Goal: Transaction & Acquisition: Book appointment/travel/reservation

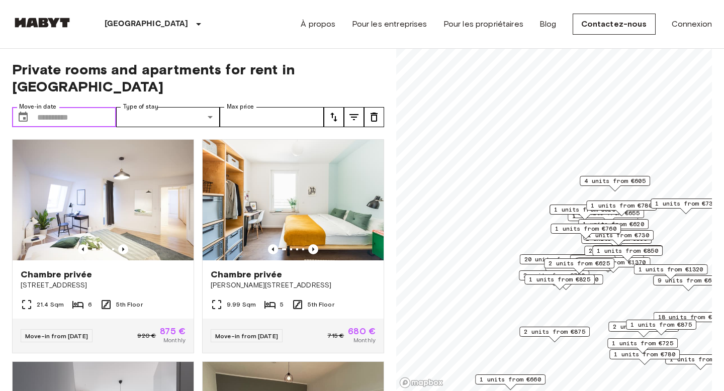
click at [63, 107] on input "Move-in date" at bounding box center [76, 117] width 79 height 20
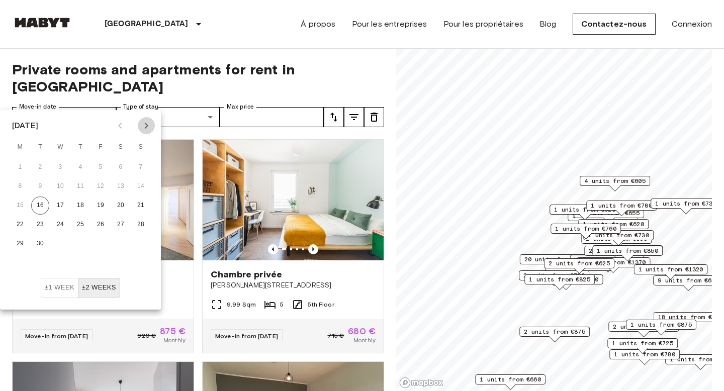
click at [147, 125] on icon "Next month" at bounding box center [147, 126] width 4 height 6
click at [80, 165] on button "1" at bounding box center [80, 167] width 18 height 18
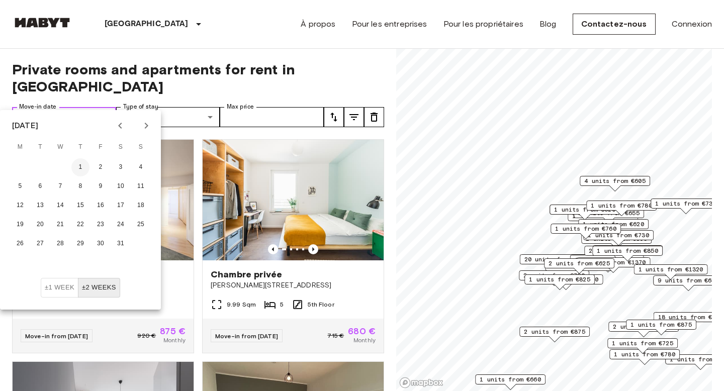
type input "**********"
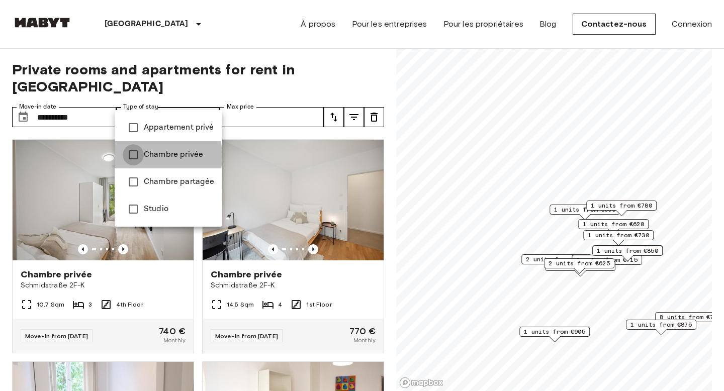
type input "**********"
click at [266, 101] on div at bounding box center [362, 195] width 724 height 391
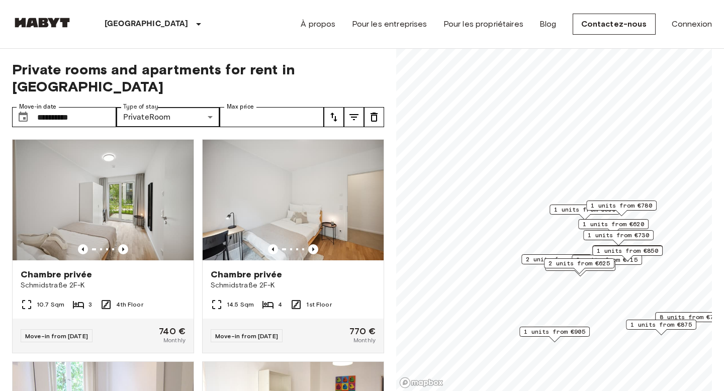
click at [601, 222] on span "1 units from €620" at bounding box center [613, 224] width 61 height 9
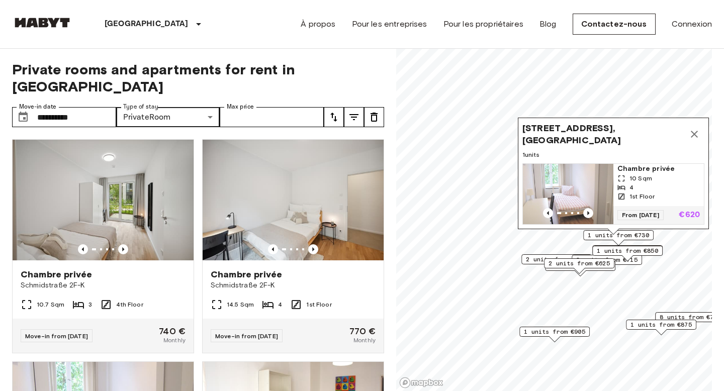
click at [579, 189] on img "Map marker" at bounding box center [568, 194] width 91 height 60
click at [585, 264] on span "2 units from €625" at bounding box center [579, 263] width 61 height 9
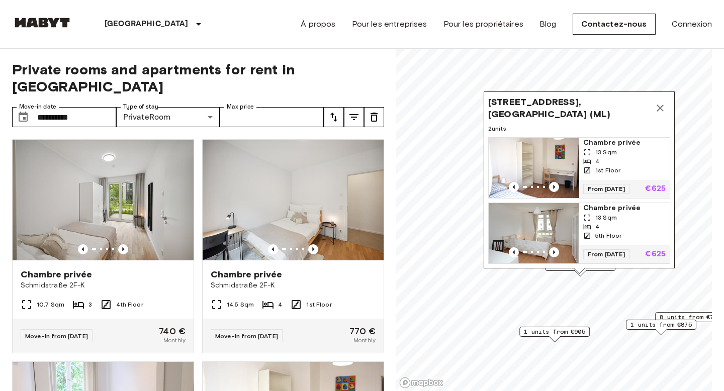
click at [609, 220] on span "13 Sqm" at bounding box center [607, 217] width 22 height 9
click at [658, 108] on icon "Map marker" at bounding box center [661, 108] width 12 height 12
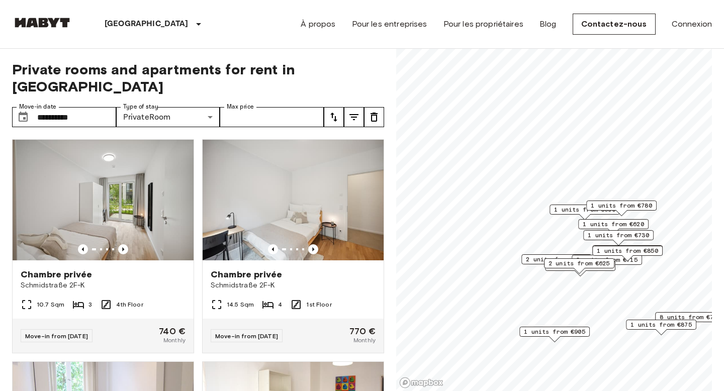
click at [560, 220] on div "1 units from €690" at bounding box center [585, 213] width 70 height 16
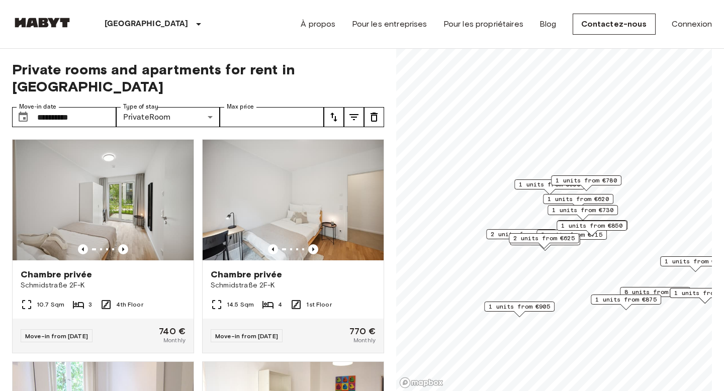
click at [553, 185] on div "1 units from €780" at bounding box center [586, 181] width 70 height 10
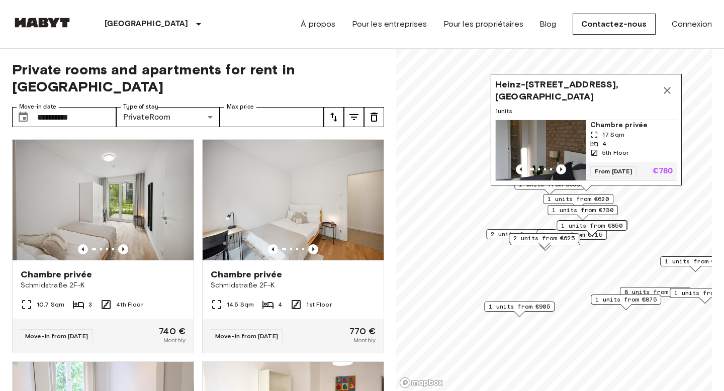
click at [570, 200] on span "1 units from €620" at bounding box center [578, 199] width 61 height 9
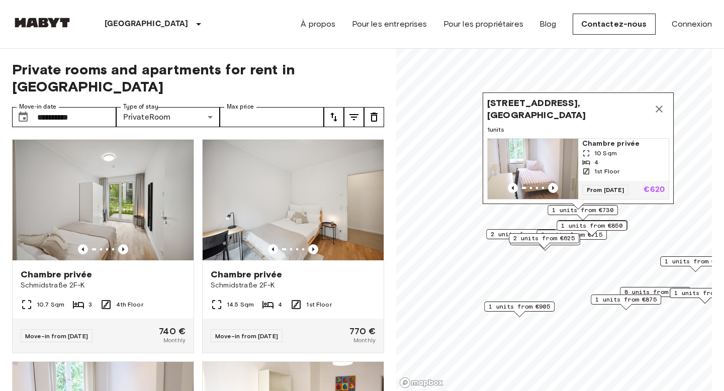
click at [564, 153] on img "Map marker" at bounding box center [533, 169] width 91 height 60
click at [601, 242] on div "2 units from €715" at bounding box center [572, 238] width 70 height 16
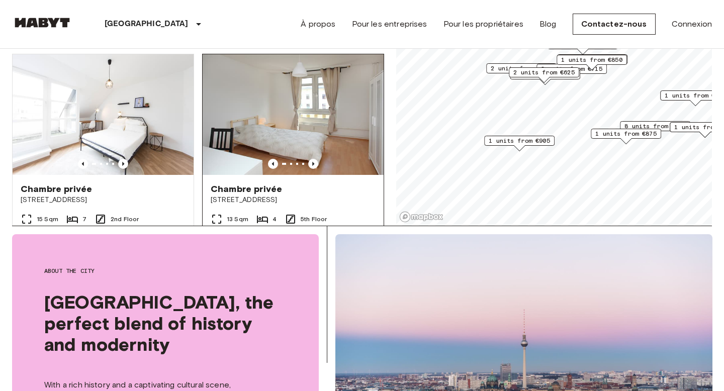
scroll to position [588, 0]
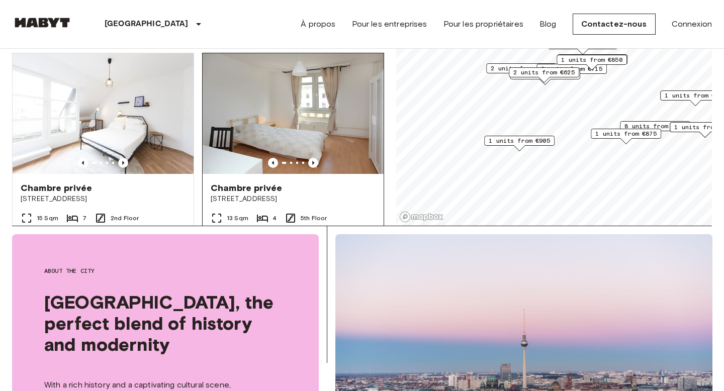
click at [280, 113] on img at bounding box center [293, 113] width 181 height 121
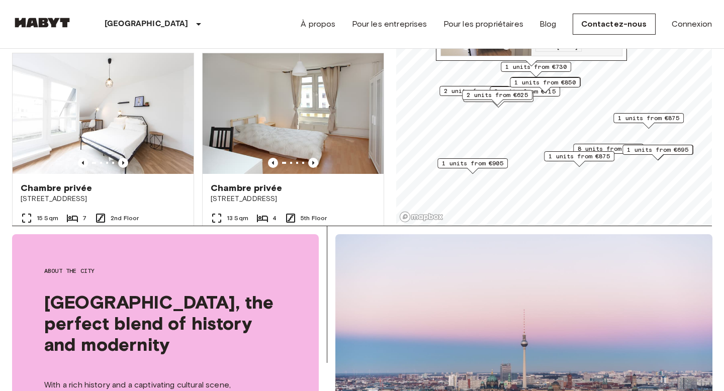
click at [648, 148] on span "1 units from €695" at bounding box center [657, 149] width 61 height 9
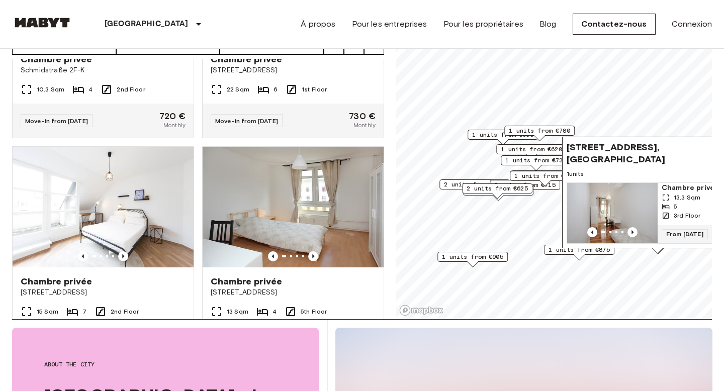
scroll to position [0, 0]
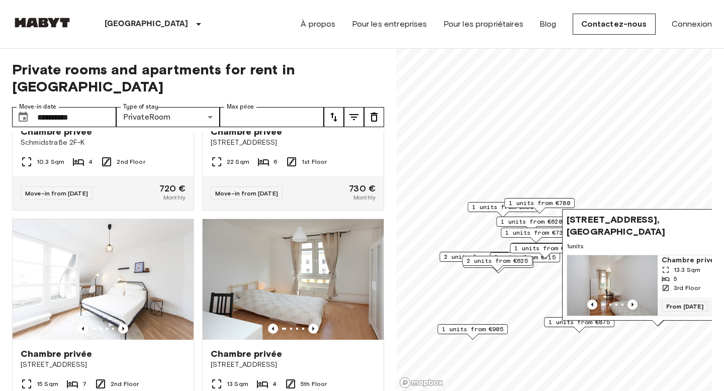
click at [506, 231] on span "1 units from €730" at bounding box center [536, 232] width 61 height 9
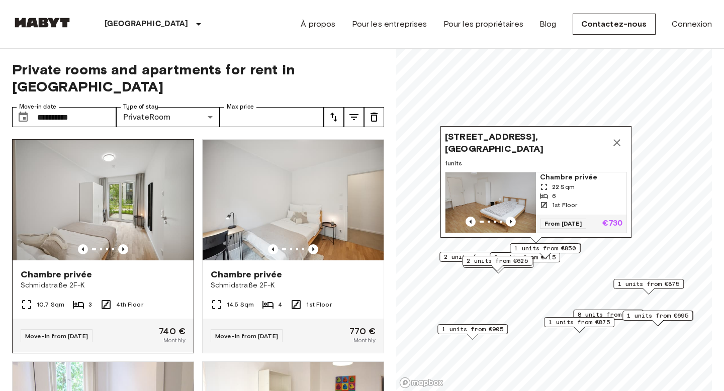
click at [141, 180] on img at bounding box center [103, 200] width 181 height 121
click at [621, 142] on icon "Map marker" at bounding box center [617, 143] width 12 height 12
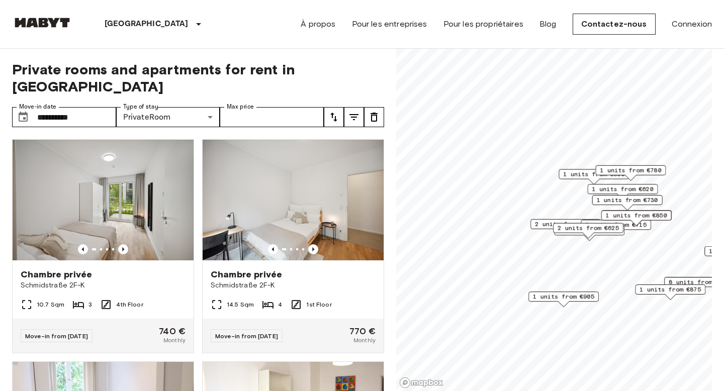
drag, startPoint x: 515, startPoint y: 270, endPoint x: 600, endPoint y: 237, distance: 90.4
click at [600, 237] on div "2 units from €625" at bounding box center [588, 231] width 70 height 16
click at [536, 224] on span "2 units from €730" at bounding box center [558, 224] width 61 height 9
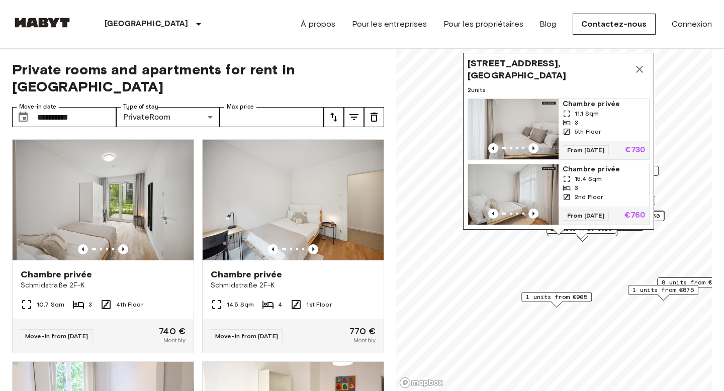
click at [594, 124] on div "3" at bounding box center [604, 122] width 83 height 9
click at [643, 71] on icon "Map marker" at bounding box center [640, 69] width 12 height 12
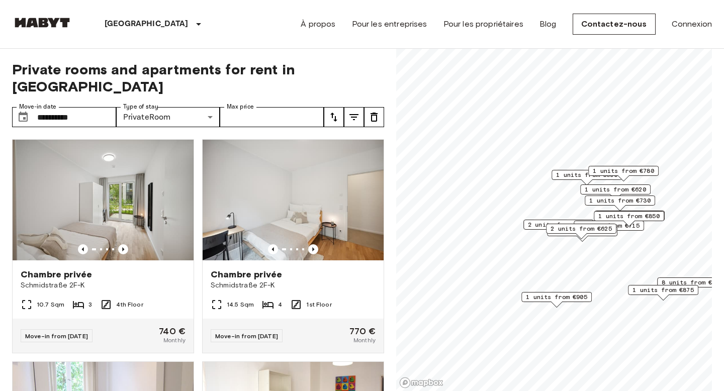
click at [599, 227] on span "2 units from €625" at bounding box center [581, 228] width 61 height 9
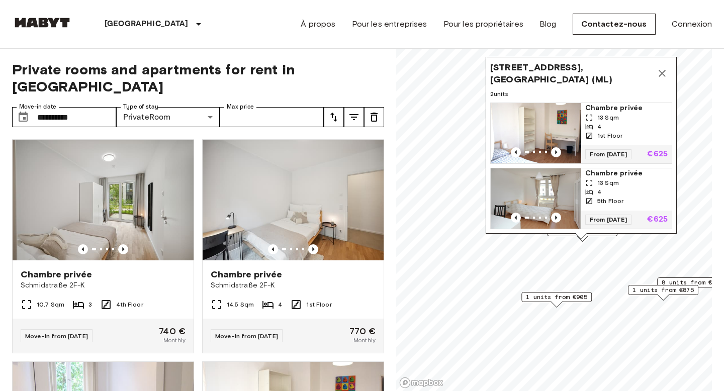
click at [581, 238] on div "Map marker" at bounding box center [581, 236] width 11 height 6
click at [582, 240] on div "Map marker" at bounding box center [582, 239] width 11 height 6
click at [254, 107] on input "Max price" at bounding box center [272, 117] width 104 height 20
type input "***"
click at [341, 107] on button "tune" at bounding box center [334, 117] width 20 height 20
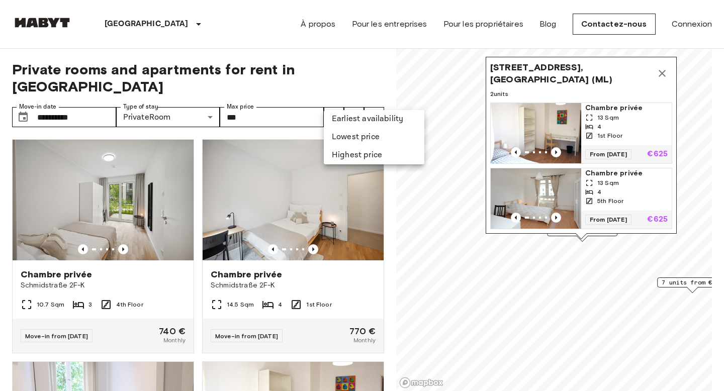
click at [348, 133] on li "Lowest price" at bounding box center [374, 137] width 101 height 18
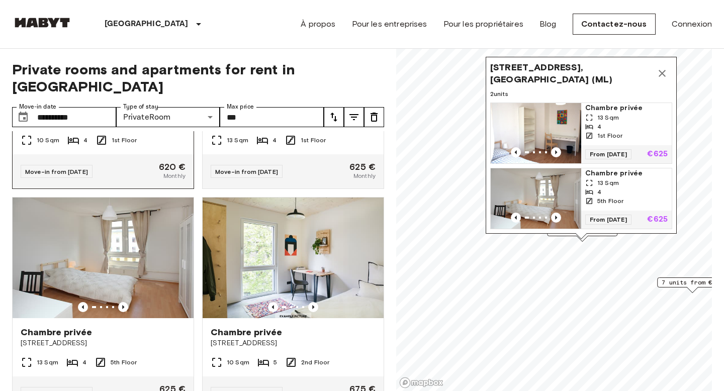
scroll to position [179, 0]
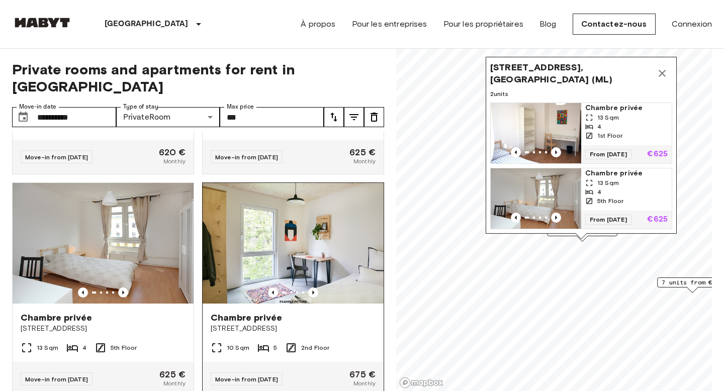
click at [239, 221] on img at bounding box center [293, 243] width 181 height 121
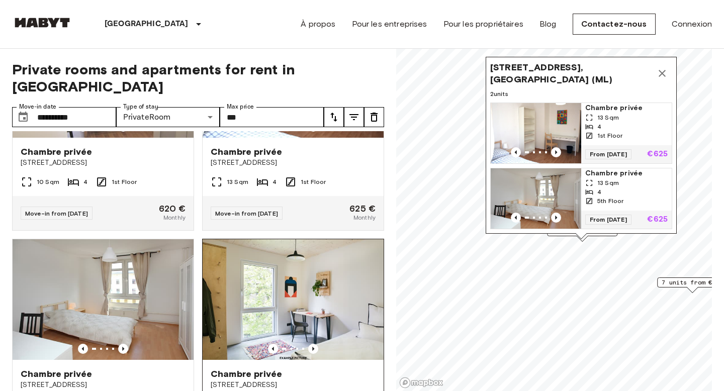
scroll to position [132, 0]
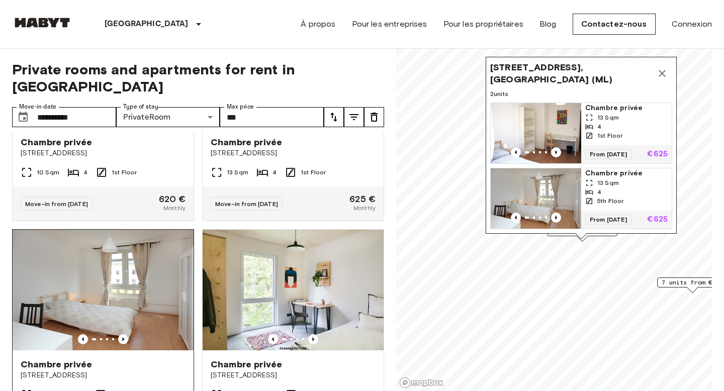
click at [95, 281] on img at bounding box center [103, 290] width 181 height 121
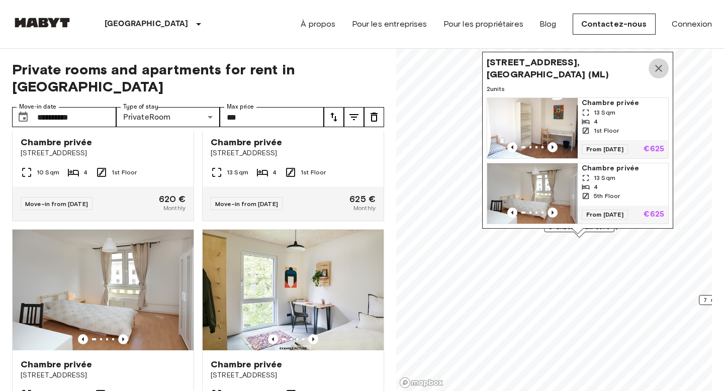
click at [658, 72] on icon "Map marker" at bounding box center [659, 68] width 12 height 12
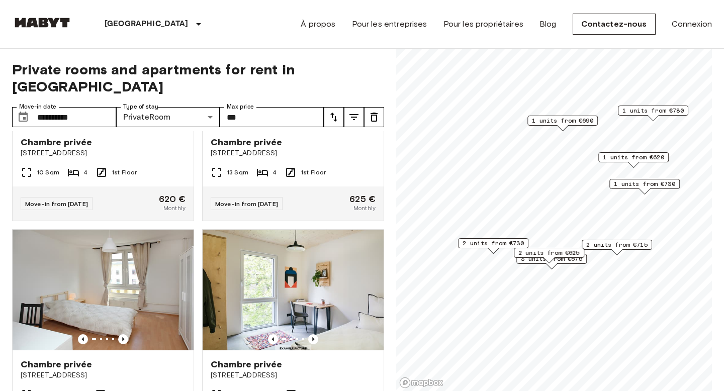
click at [613, 155] on span "1 units from €620" at bounding box center [633, 157] width 61 height 9
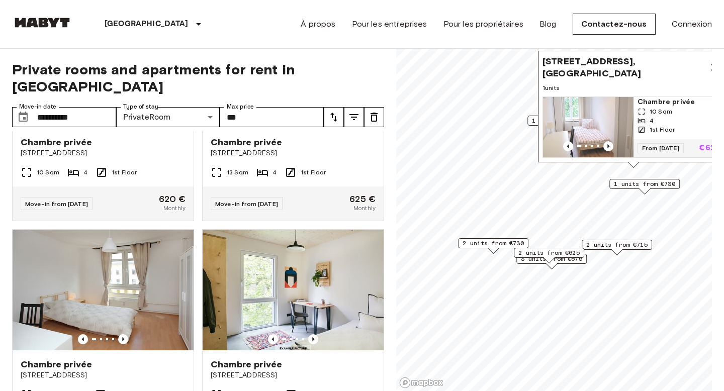
click at [600, 121] on img "Map marker" at bounding box center [588, 127] width 91 height 60
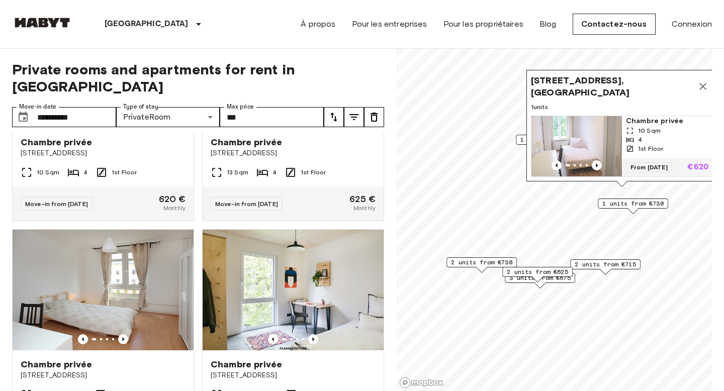
click at [700, 89] on icon "Map marker" at bounding box center [703, 86] width 12 height 12
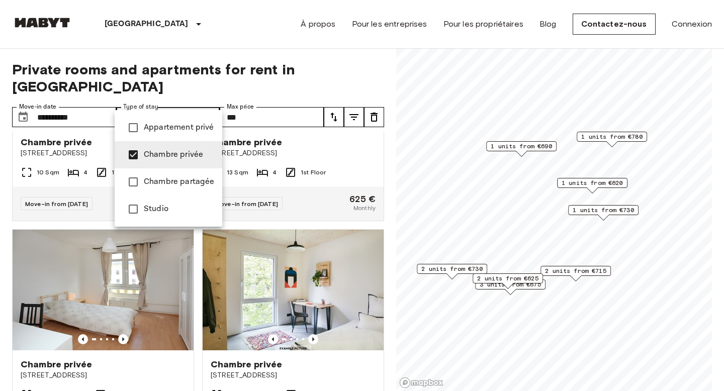
click at [166, 206] on span "Studio" at bounding box center [179, 209] width 70 height 12
type input "**********"
click at [150, 208] on span "Studio" at bounding box center [179, 209] width 70 height 12
type input "**********"
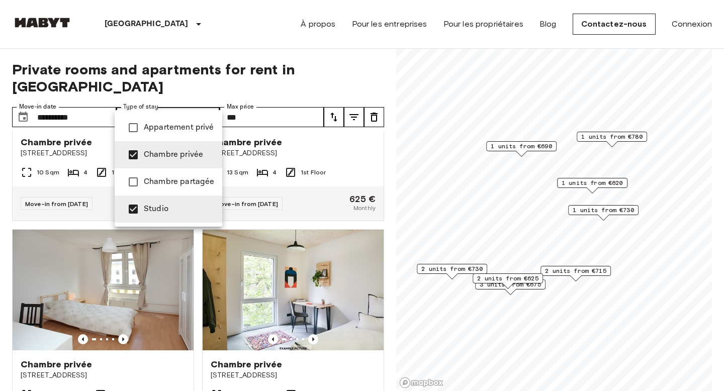
click at [197, 52] on div at bounding box center [362, 195] width 724 height 391
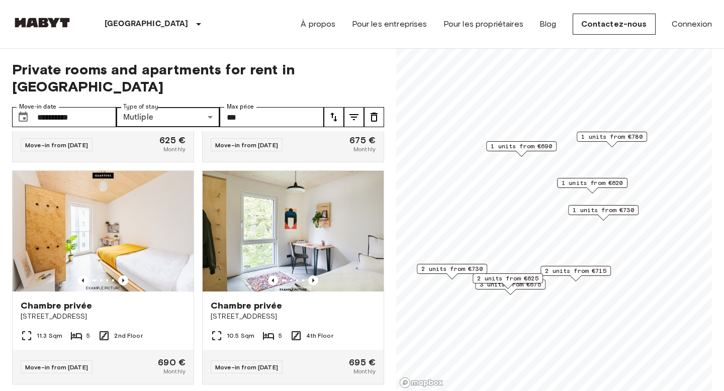
scroll to position [417, 0]
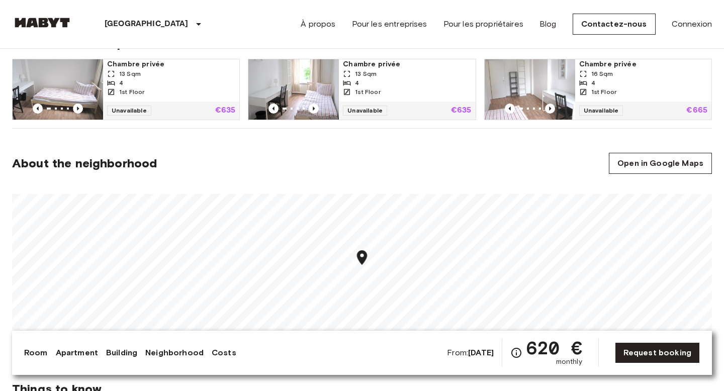
scroll to position [541, 0]
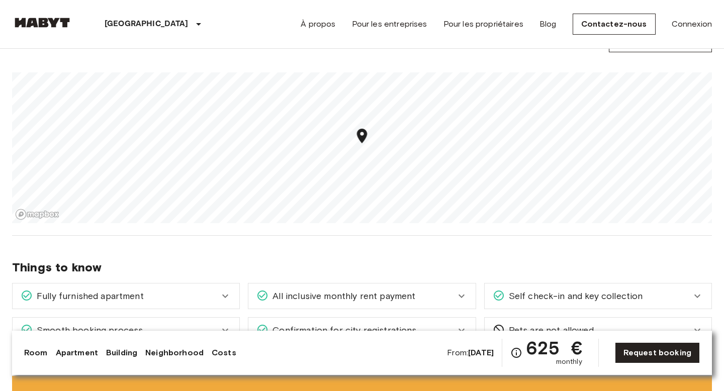
scroll to position [660, 0]
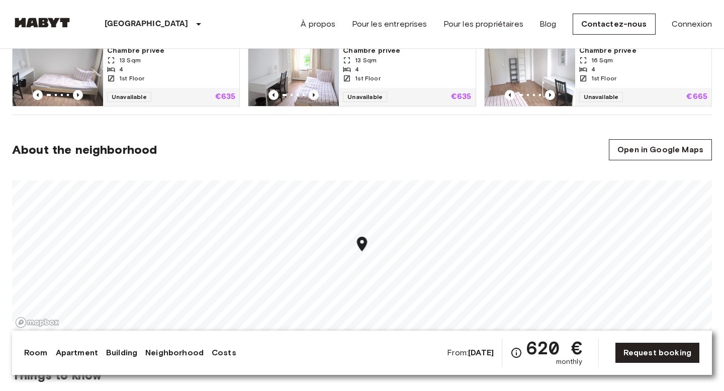
scroll to position [551, 0]
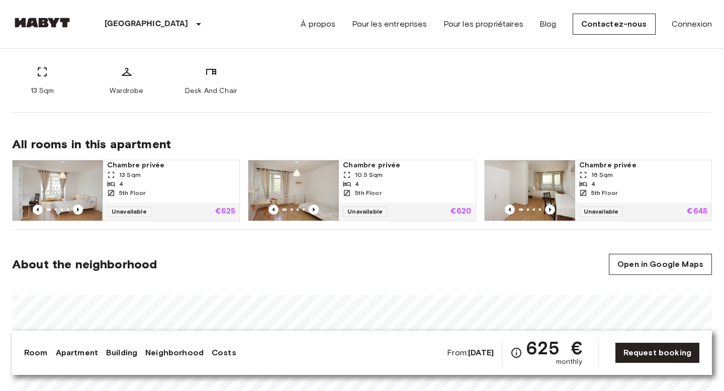
scroll to position [436, 0]
click at [630, 186] on div "4" at bounding box center [644, 183] width 128 height 9
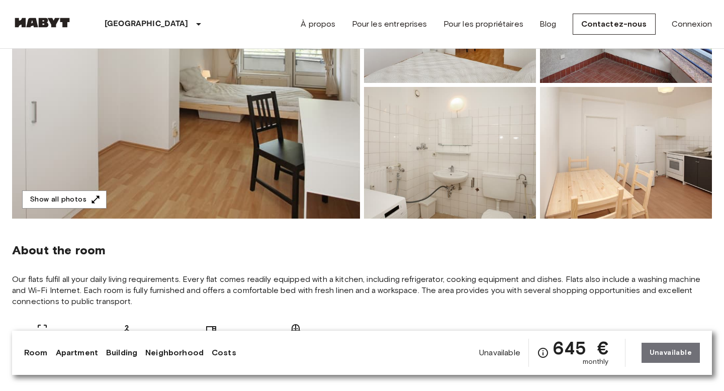
scroll to position [196, 0]
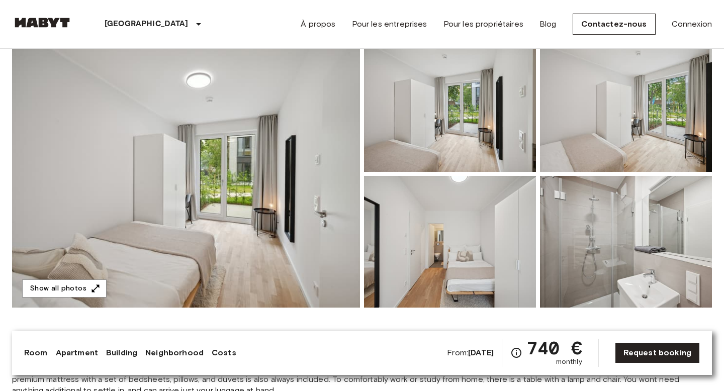
scroll to position [89, 0]
click at [285, 166] on img at bounding box center [186, 175] width 348 height 268
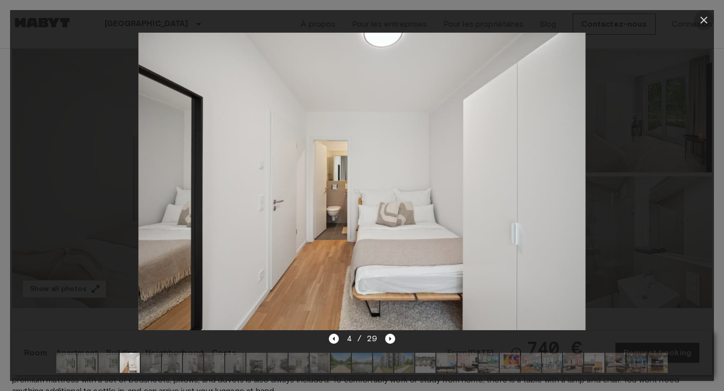
click at [703, 17] on icon "button" at bounding box center [704, 20] width 12 height 12
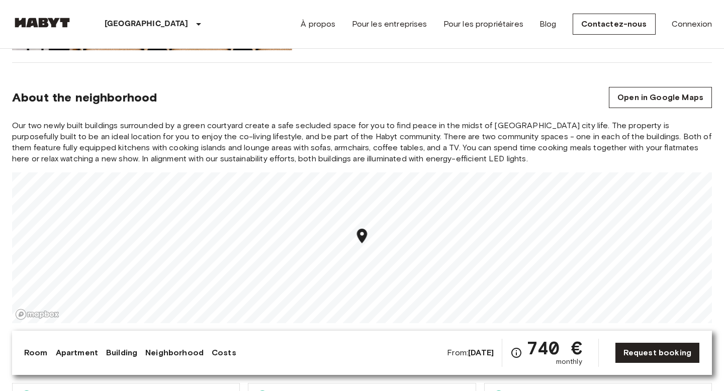
scroll to position [1076, 0]
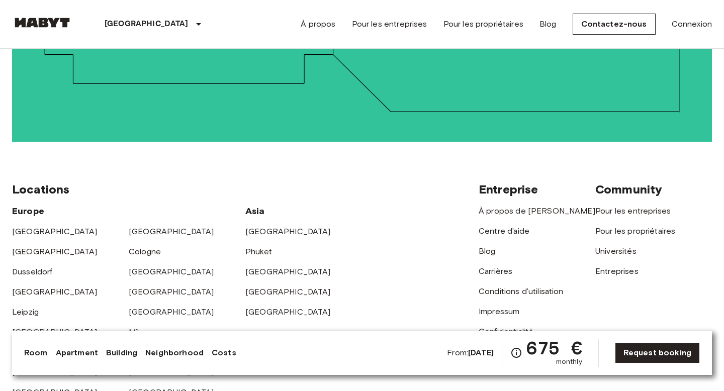
scroll to position [2462, 0]
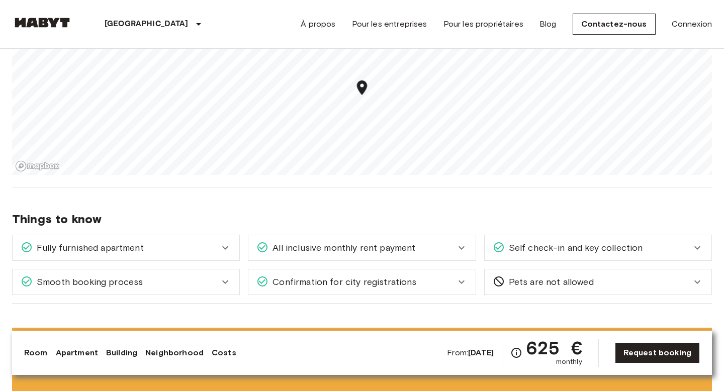
scroll to position [585, 0]
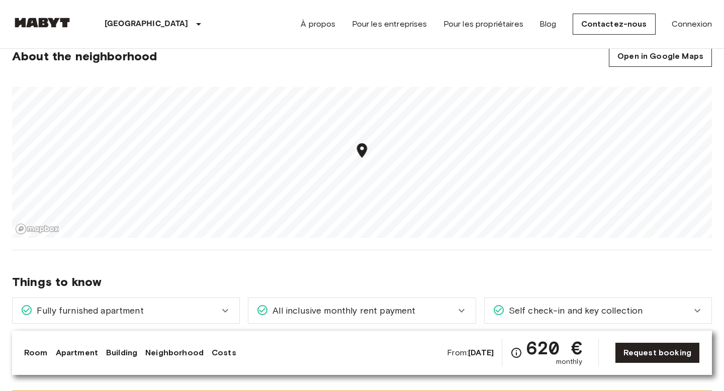
scroll to position [654, 0]
